Goal: Task Accomplishment & Management: Use online tool/utility

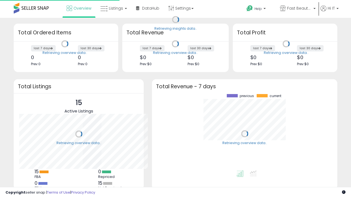
scroll to position [76, 175]
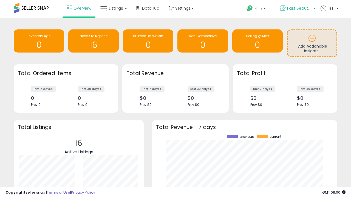
click at [298, 9] on span "Fast Beauty ([GEOGRAPHIC_DATA])" at bounding box center [299, 7] width 25 height 5
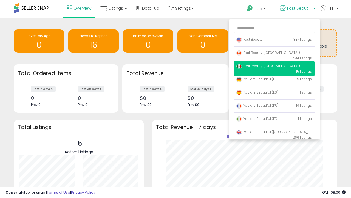
click at [274, 40] on p "Fast Beauty 387 listings" at bounding box center [274, 39] width 81 height 11
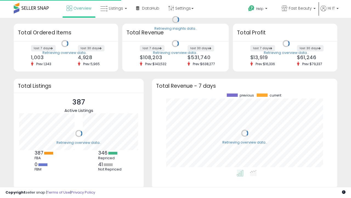
scroll to position [76, 175]
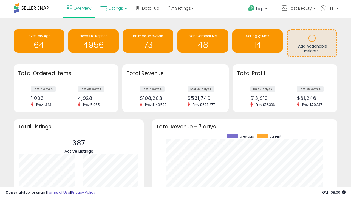
click at [113, 8] on span "Listings" at bounding box center [116, 7] width 14 height 5
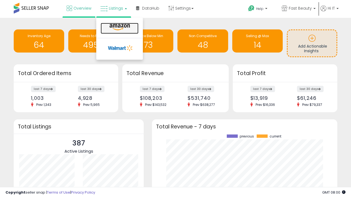
click at [119, 27] on icon at bounding box center [120, 27] width 24 height 7
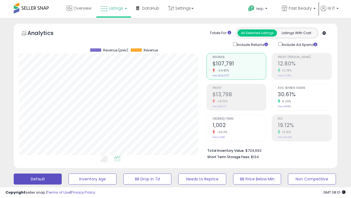
scroll to position [149, 0]
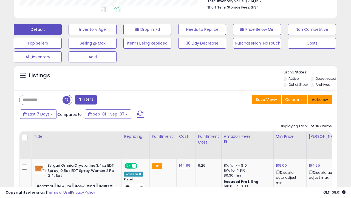
click at [320, 99] on button "Actions" at bounding box center [321, 99] width 24 height 9
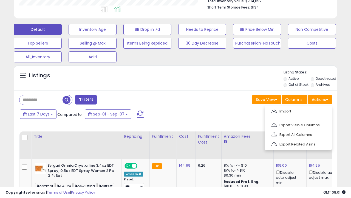
click at [274, 110] on span at bounding box center [274, 111] width 5 height 4
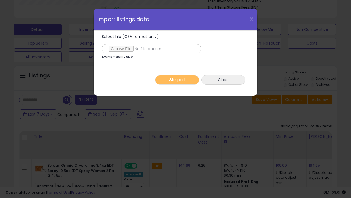
type input "**********"
click at [177, 80] on button "Import" at bounding box center [177, 80] width 44 height 10
